Goal: Task Accomplishment & Management: Use online tool/utility

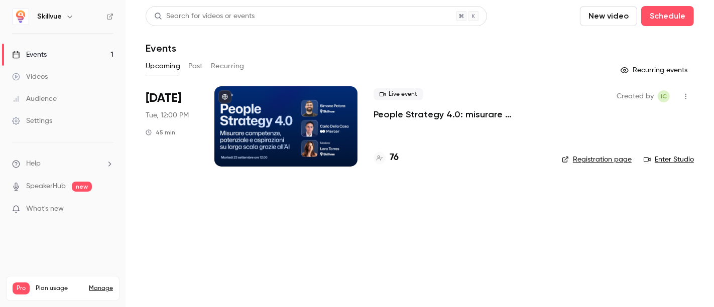
click at [280, 124] on div at bounding box center [285, 126] width 143 height 80
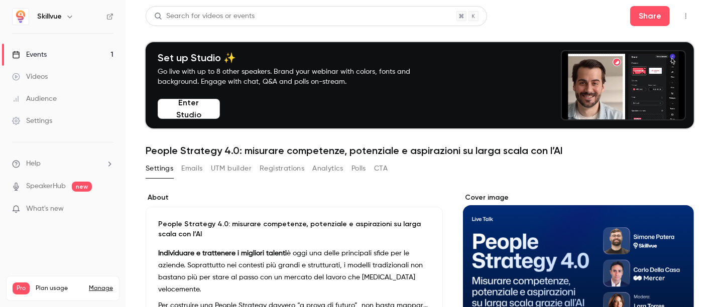
click at [207, 107] on button "Enter Studio" at bounding box center [189, 109] width 62 height 20
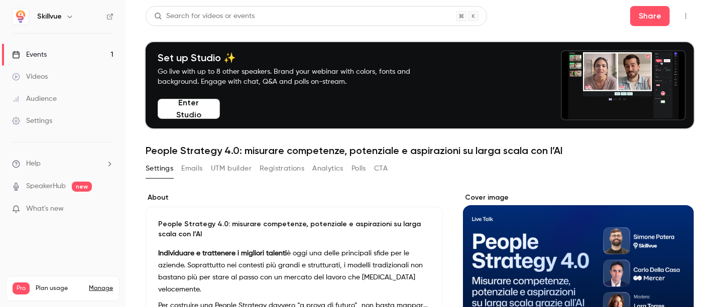
click at [48, 75] on div "Videos" at bounding box center [30, 77] width 36 height 10
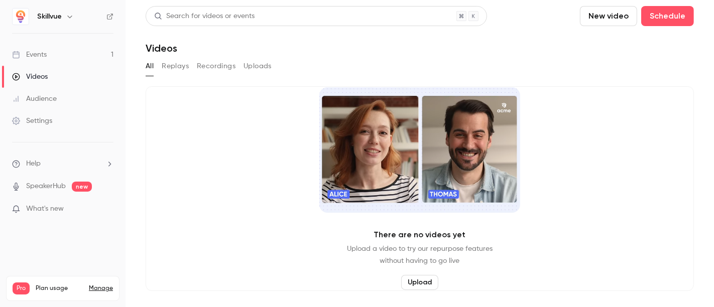
click at [214, 63] on button "Recordings" at bounding box center [216, 66] width 39 height 16
click at [418, 282] on button "Record" at bounding box center [420, 282] width 38 height 15
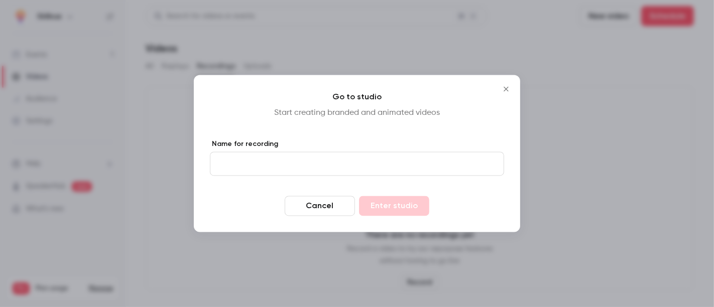
click at [431, 162] on input "Name for recording" at bounding box center [357, 164] width 294 height 24
type input "**********"
click at [381, 199] on button "Enter studio" at bounding box center [394, 206] width 70 height 20
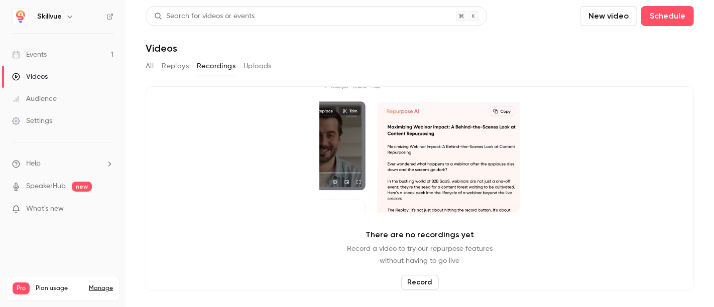
click at [607, 13] on button "New video" at bounding box center [608, 16] width 57 height 20
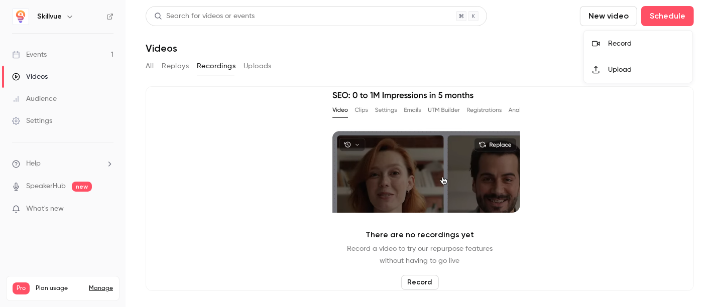
click at [615, 44] on div "Record" at bounding box center [646, 44] width 76 height 10
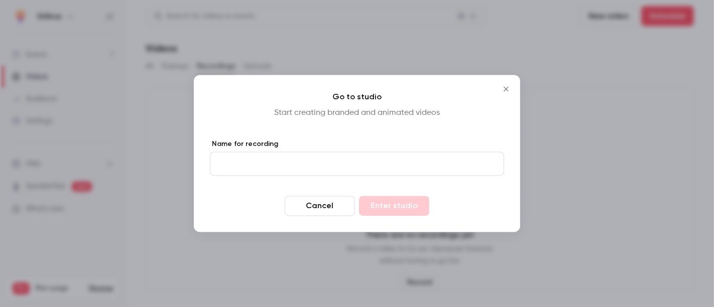
click at [409, 164] on input "Name for recording" at bounding box center [357, 164] width 294 height 24
type input "*****"
click at [336, 204] on button "Cancel" at bounding box center [320, 206] width 70 height 20
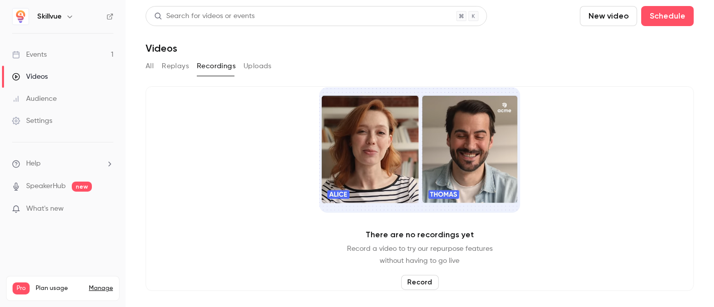
click at [261, 67] on button "Uploads" at bounding box center [257, 66] width 28 height 16
drag, startPoint x: 227, startPoint y: 67, endPoint x: 216, endPoint y: 67, distance: 11.0
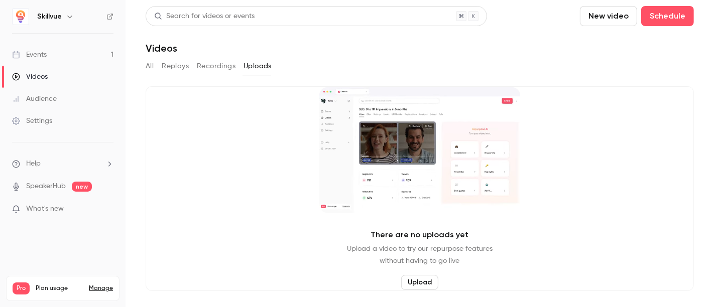
click at [227, 67] on button "Recordings" at bounding box center [216, 66] width 39 height 16
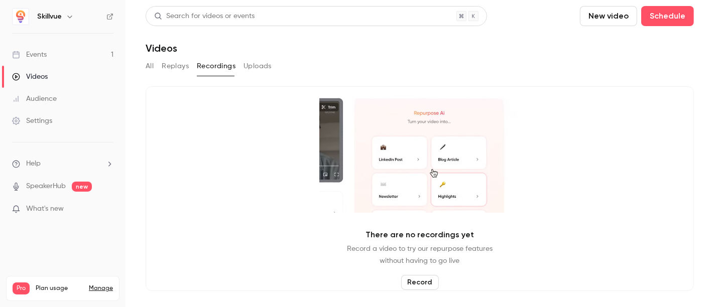
drag, startPoint x: 183, startPoint y: 67, endPoint x: 179, endPoint y: 84, distance: 18.0
click at [182, 67] on button "Replays" at bounding box center [175, 66] width 27 height 16
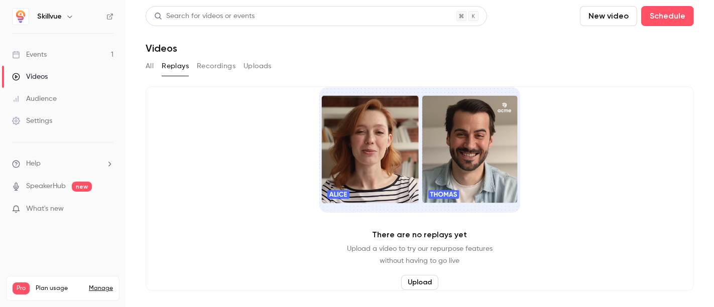
drag, startPoint x: 149, startPoint y: 69, endPoint x: 153, endPoint y: 75, distance: 7.7
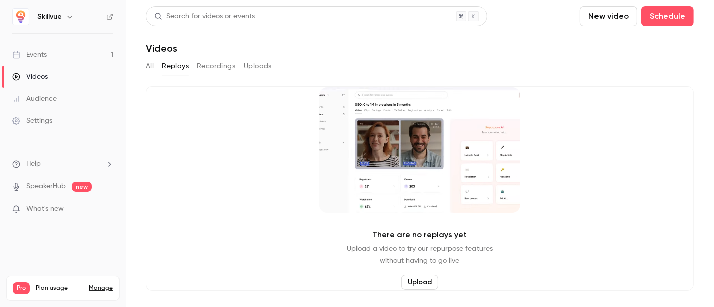
click at [149, 68] on button "All" at bounding box center [150, 66] width 8 height 16
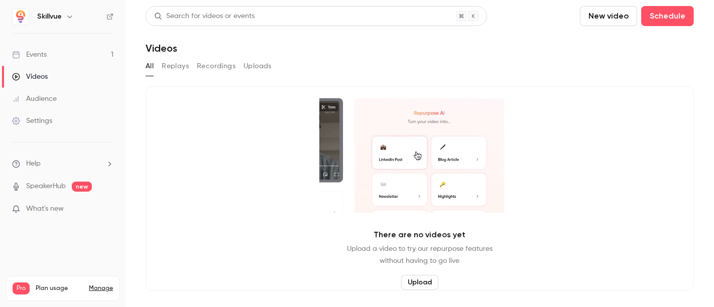
click at [67, 63] on link "Events 1" at bounding box center [62, 55] width 125 height 22
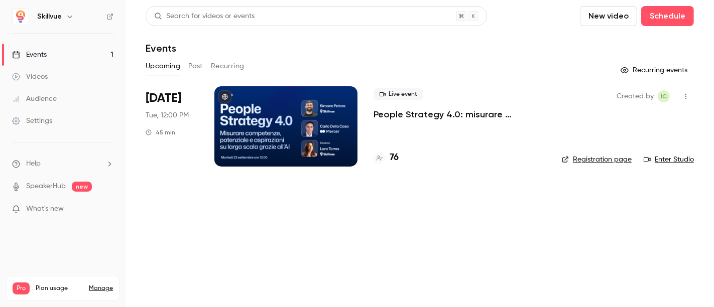
click at [56, 94] on div "Audience" at bounding box center [34, 99] width 45 height 10
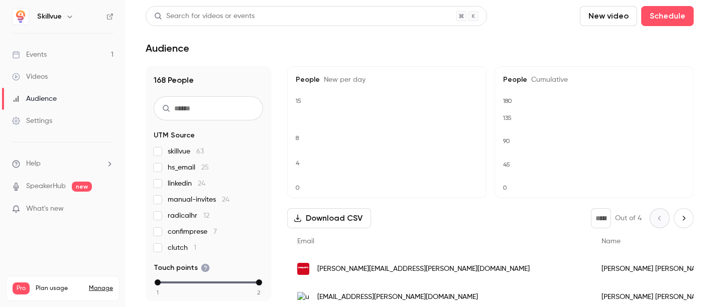
click at [65, 123] on link "Settings" at bounding box center [62, 121] width 125 height 22
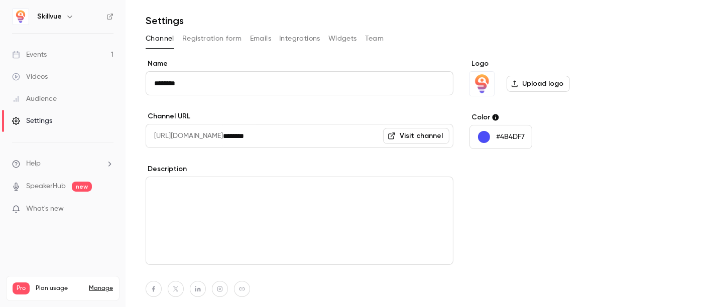
scroll to position [85, 0]
